Goal: Task Accomplishment & Management: Use online tool/utility

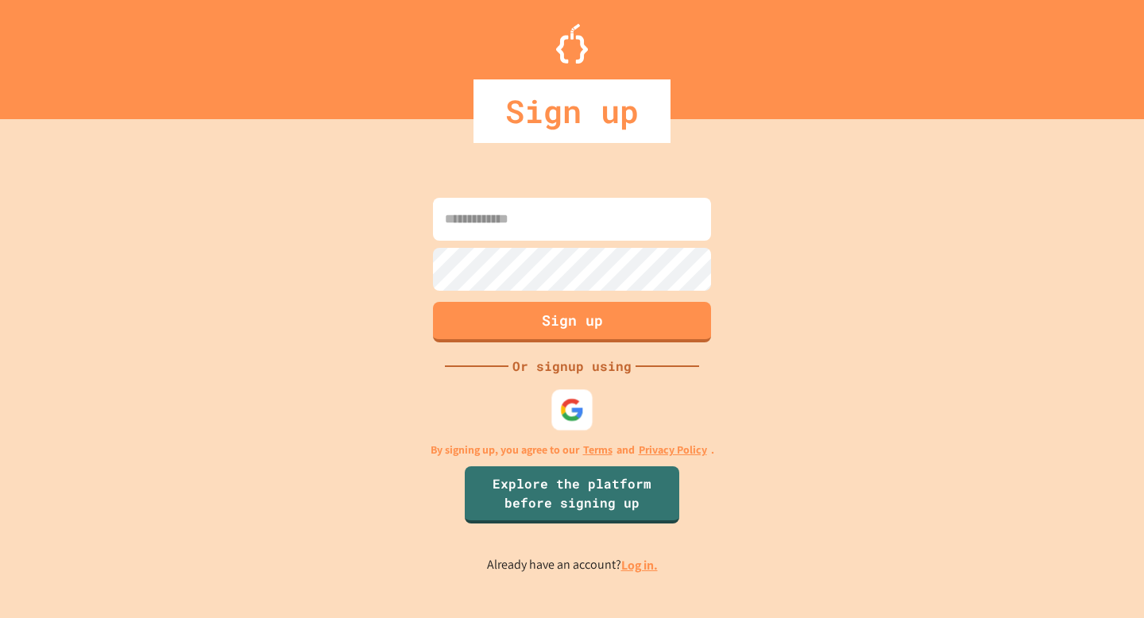
click at [600, 473] on link "Explore the platform before signing up" at bounding box center [572, 494] width 214 height 57
click at [597, 215] on input at bounding box center [572, 219] width 278 height 43
click at [554, 419] on div at bounding box center [572, 410] width 44 height 44
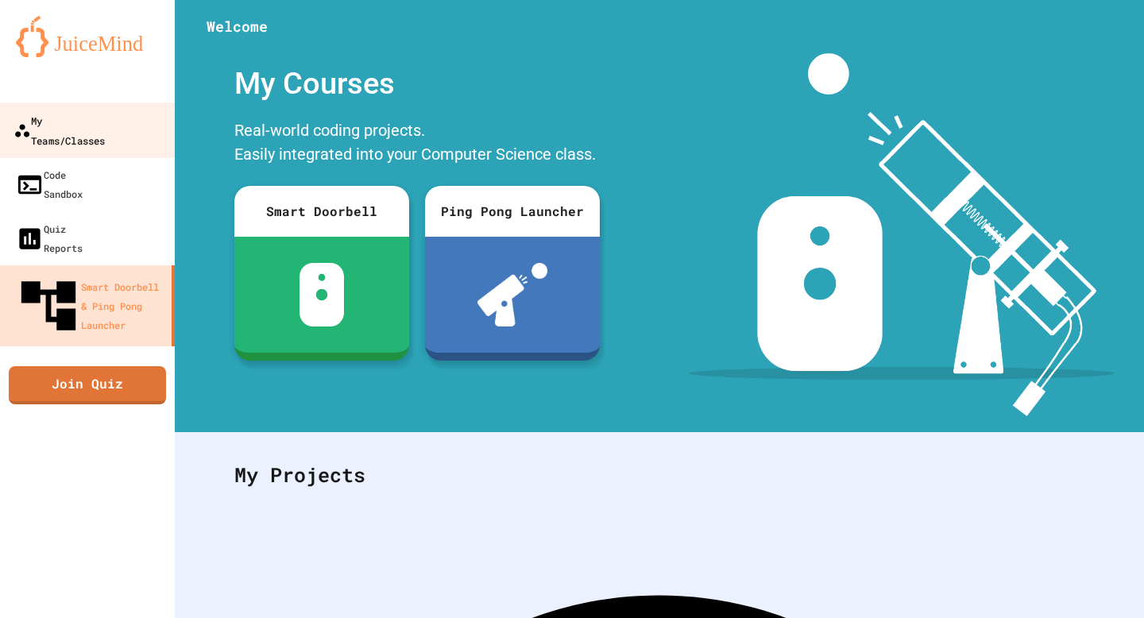
click at [105, 123] on div "My Teams/Classes" at bounding box center [59, 129] width 91 height 39
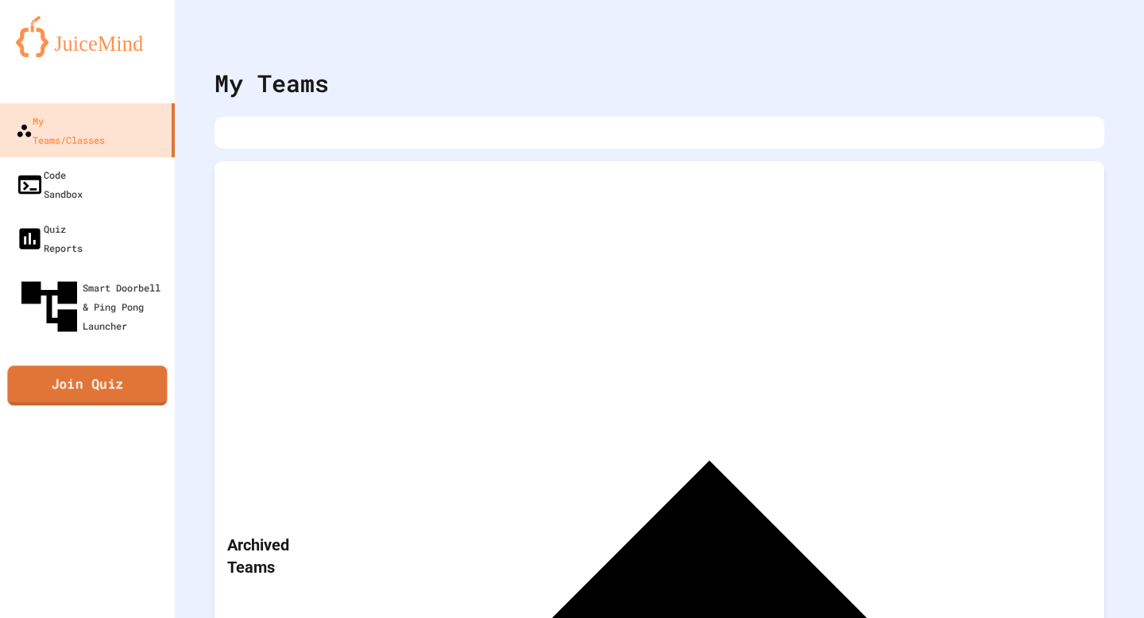
click at [118, 366] on link "Join Quiz" at bounding box center [87, 386] width 160 height 40
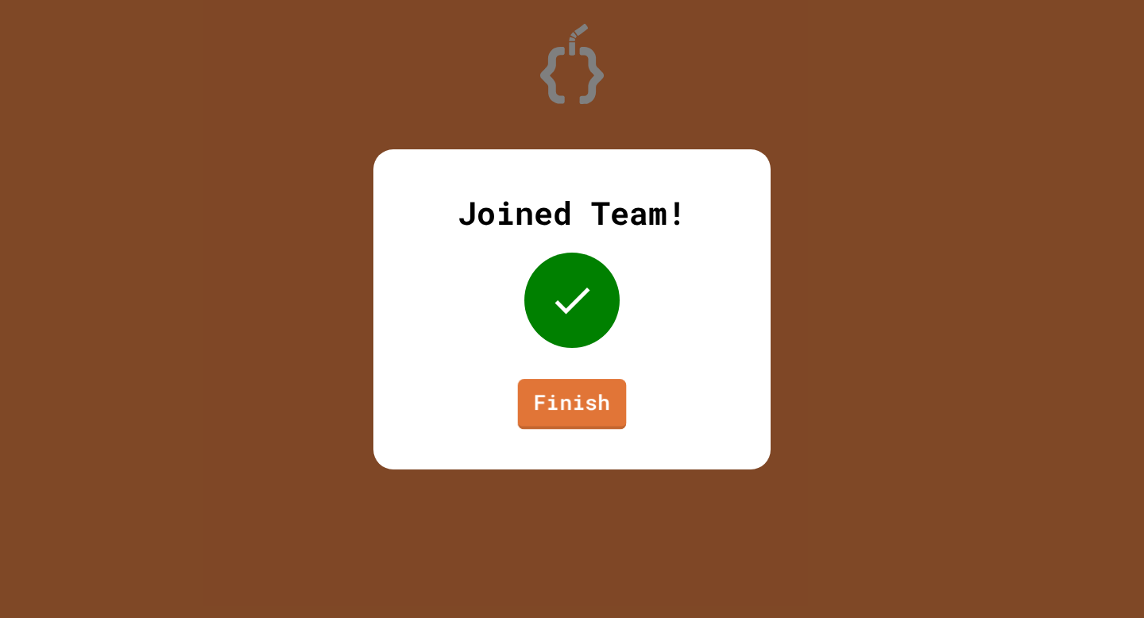
click at [568, 422] on link "Finish" at bounding box center [572, 404] width 109 height 51
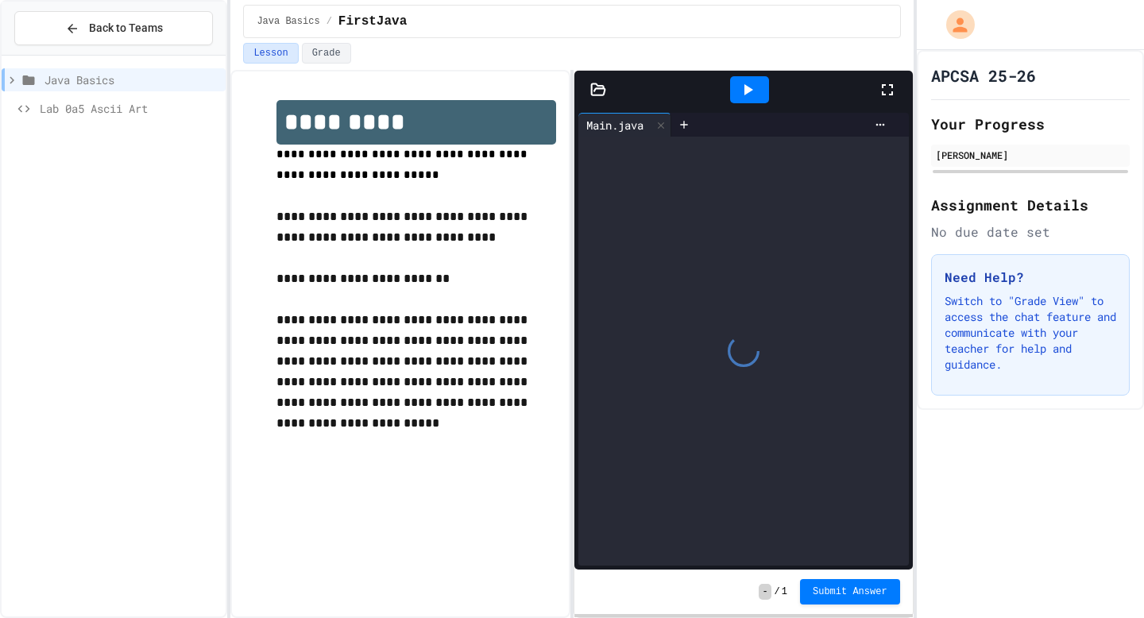
click at [594, 88] on icon at bounding box center [599, 88] width 14 height 11
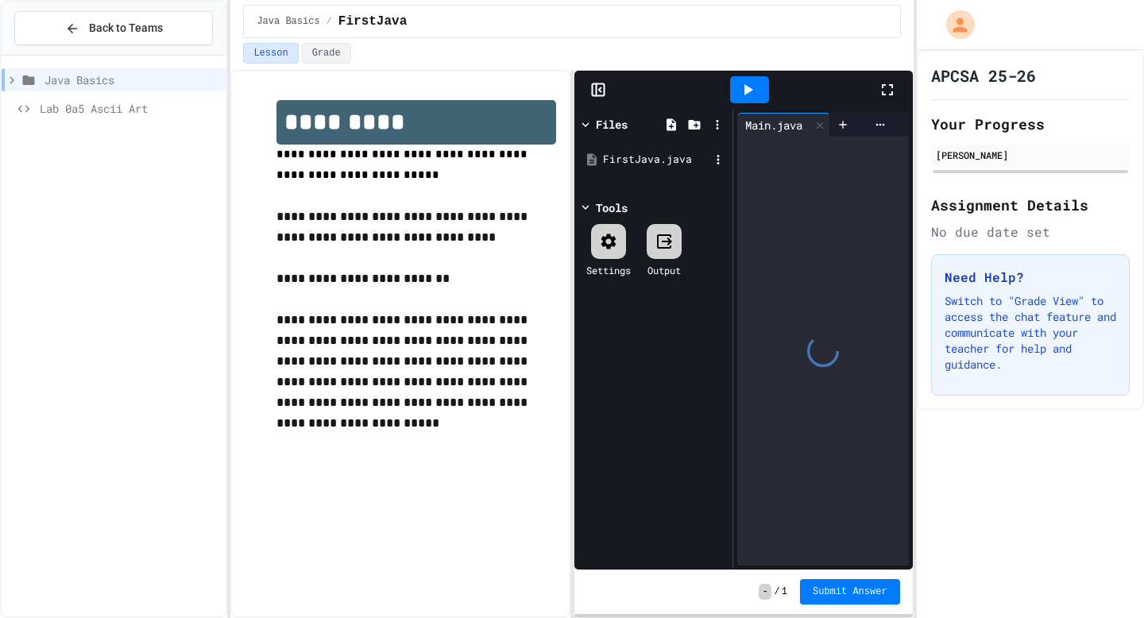
click at [662, 160] on div "FirstJava.java" at bounding box center [656, 160] width 106 height 16
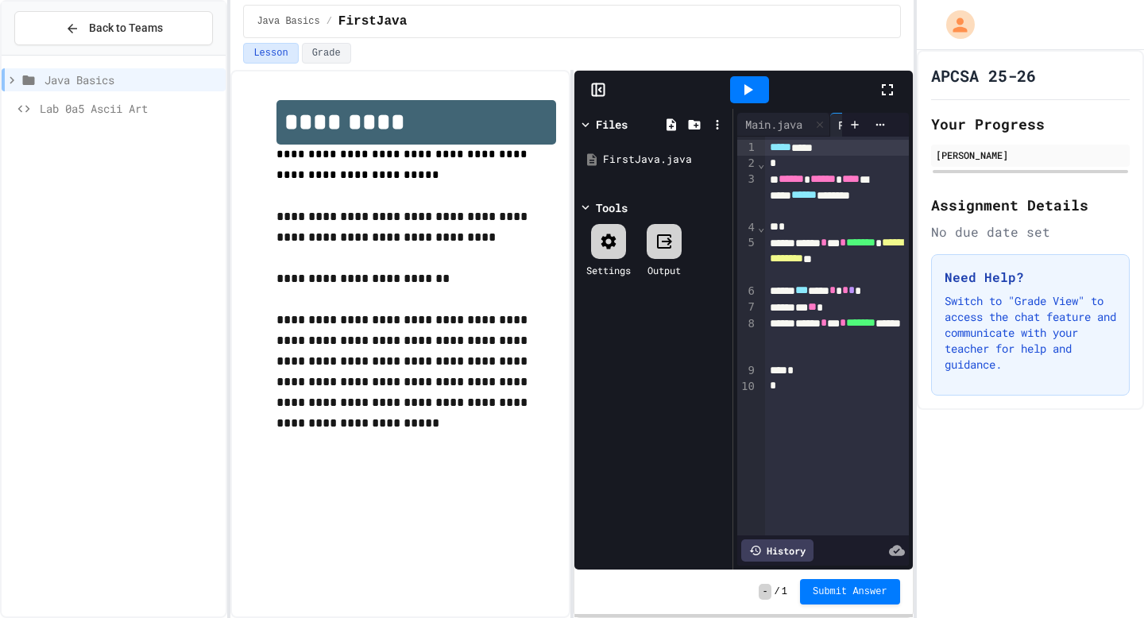
click at [610, 95] on div at bounding box center [598, 90] width 48 height 16
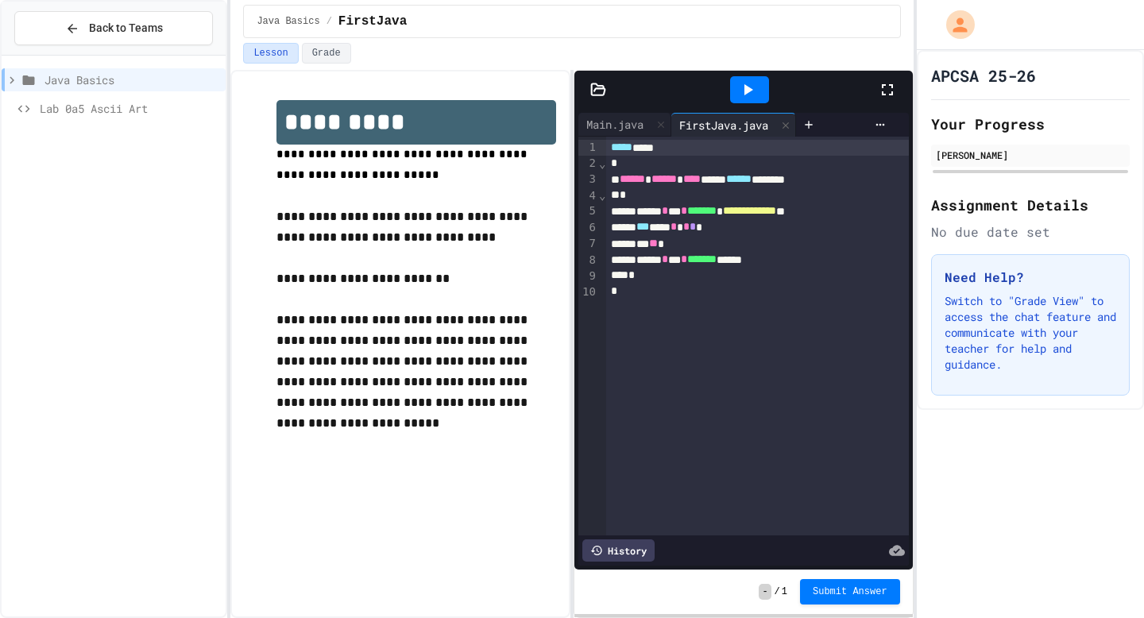
click at [763, 97] on div at bounding box center [749, 89] width 39 height 27
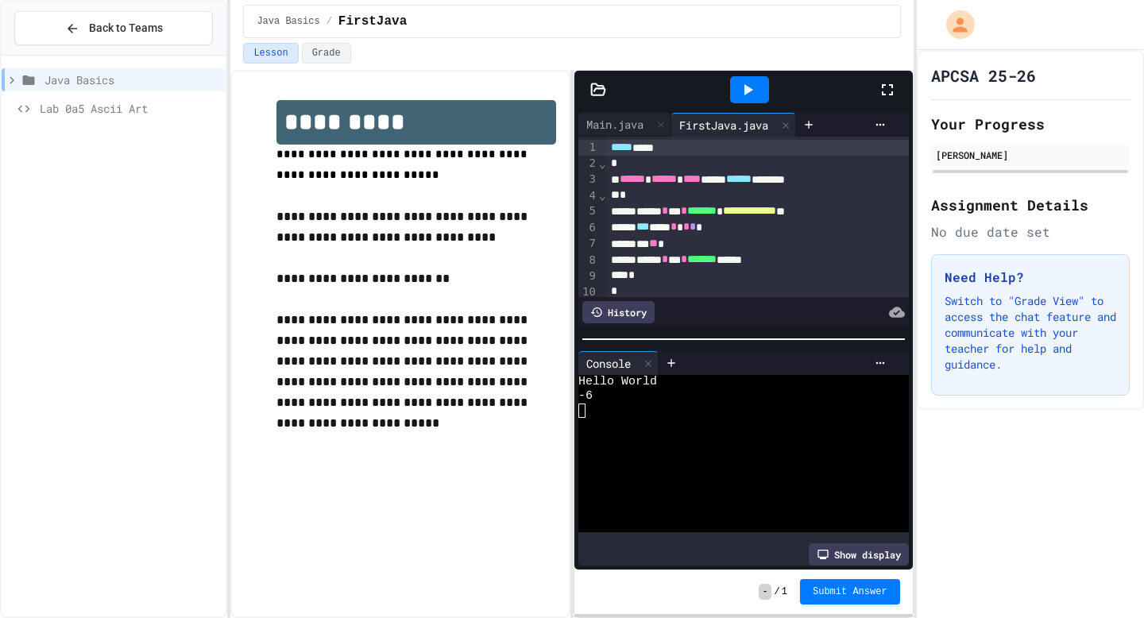
click at [166, 114] on span "Lab 0a5 Ascii Art" at bounding box center [129, 108] width 179 height 17
